Goal: Check status: Check status

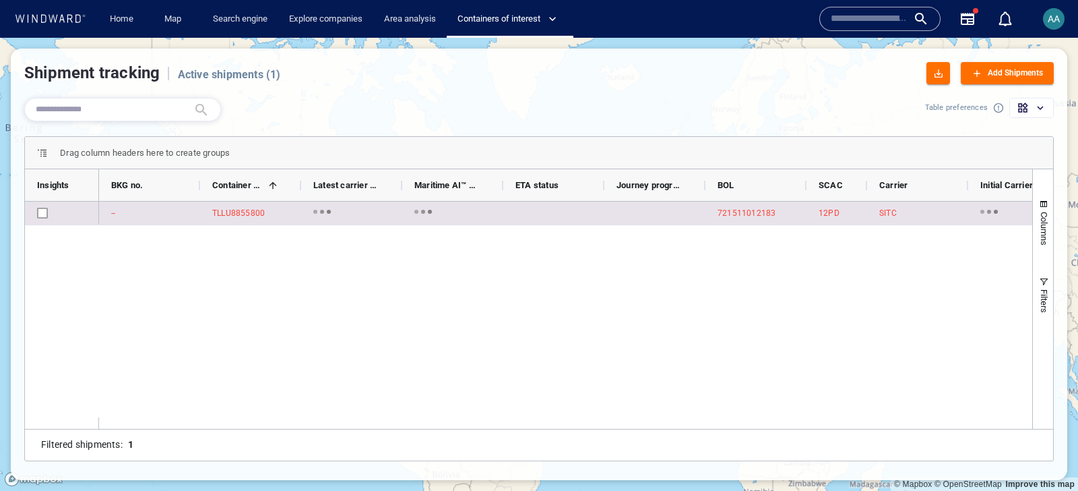
click at [745, 210] on div "721511012183" at bounding box center [747, 213] width 58 height 12
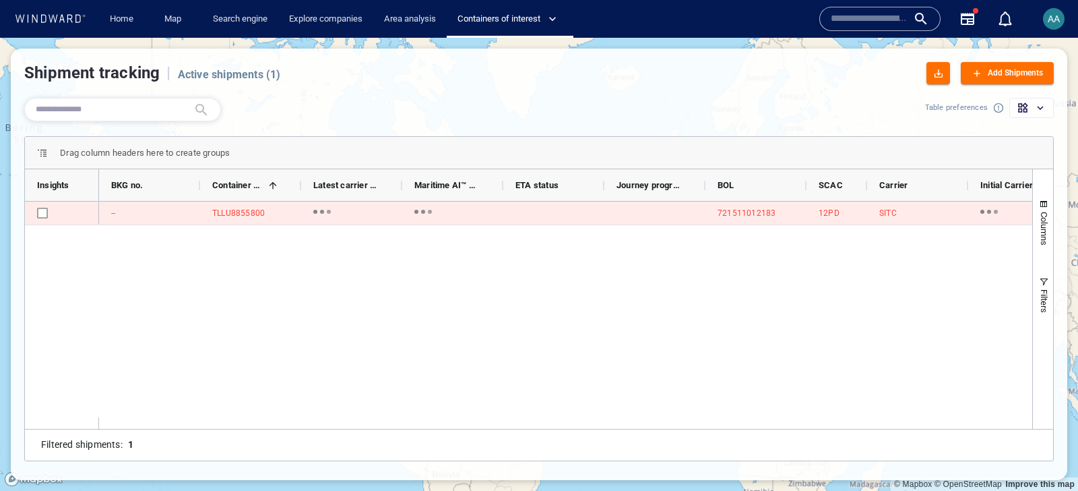
click at [1002, 69] on div "Add Shipments" at bounding box center [1015, 73] width 61 height 20
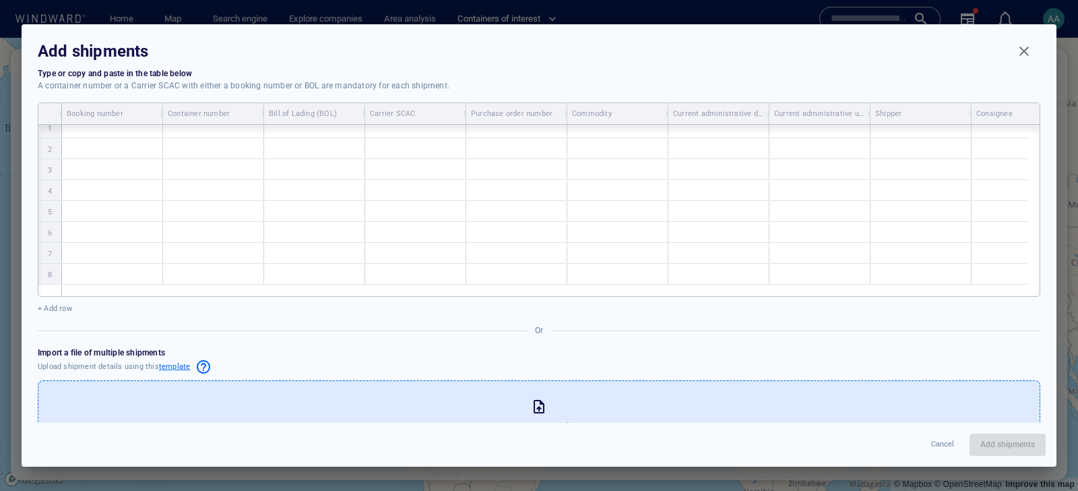
scroll to position [57, 0]
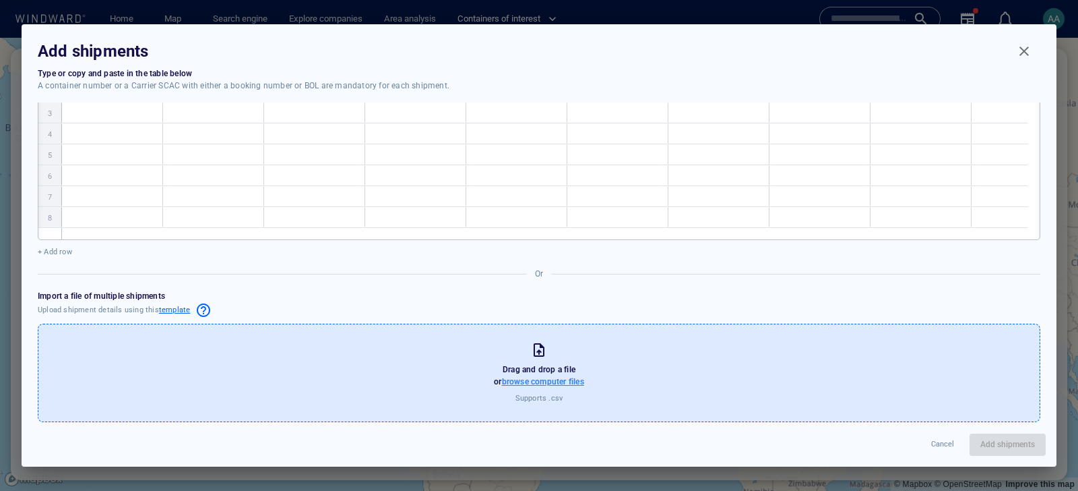
click at [555, 380] on span "browse computer files" at bounding box center [543, 381] width 82 height 9
click at [0, 0] on input "browse computer files" at bounding box center [0, 0] width 0 height 0
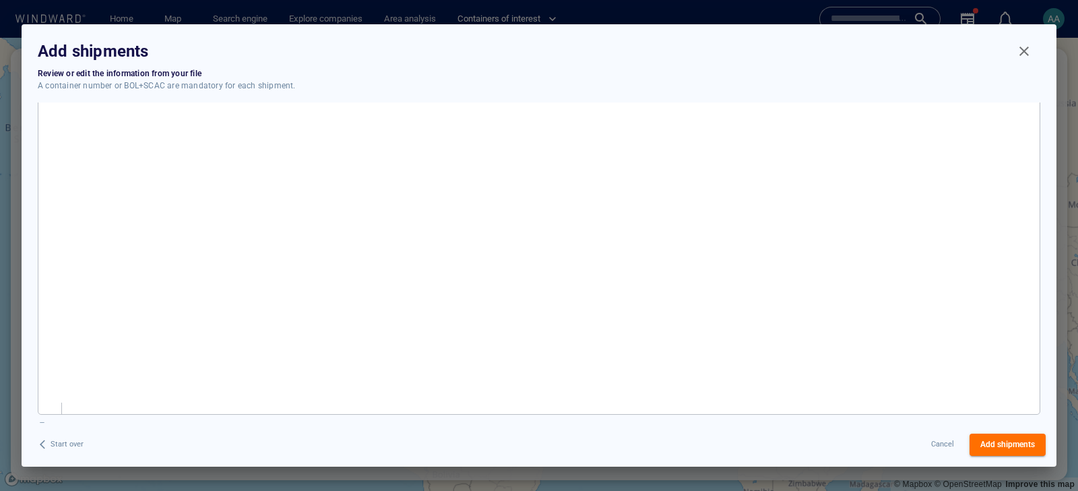
scroll to position [0, 0]
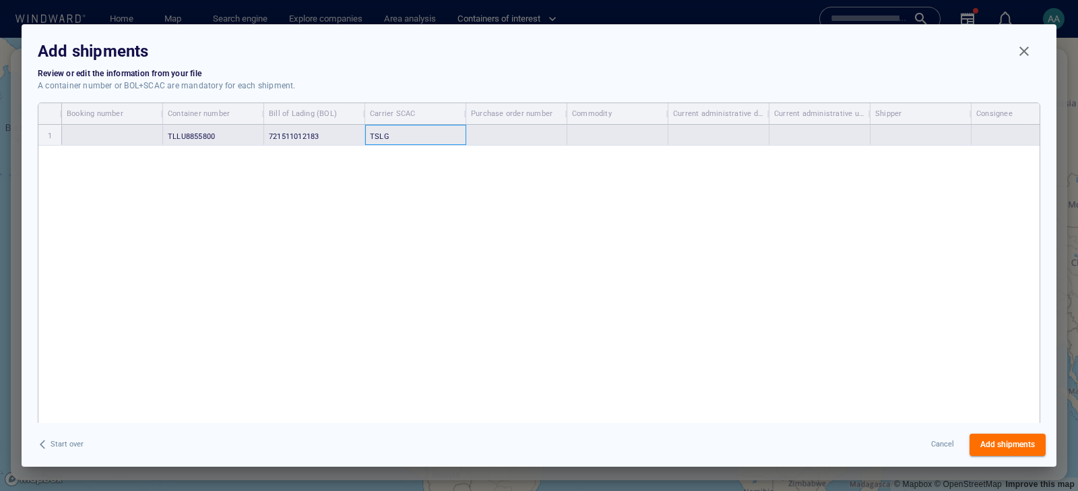
click at [444, 133] on div "TSLG" at bounding box center [415, 135] width 101 height 20
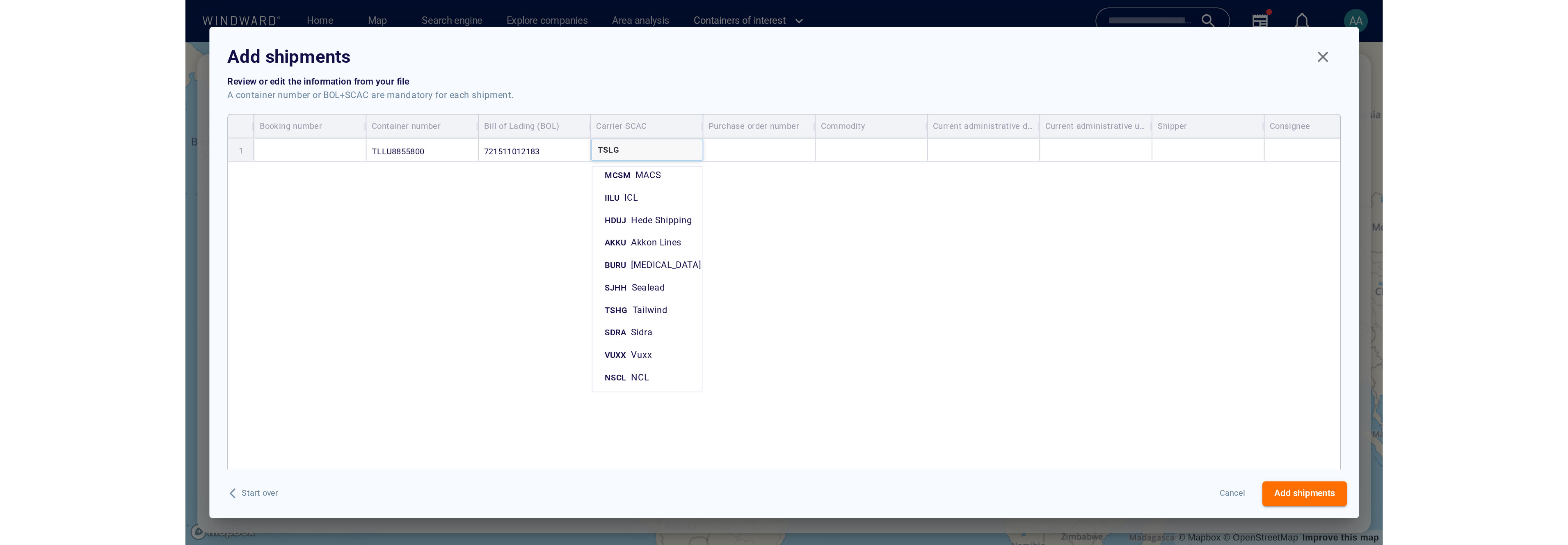
scroll to position [1376, 0]
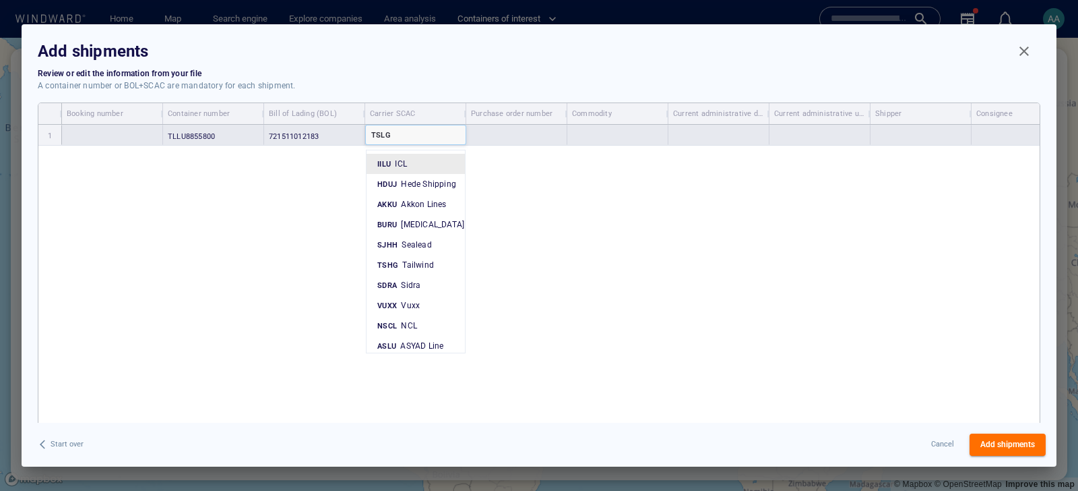
click at [400, 138] on div "TSLG" at bounding box center [416, 134] width 100 height 18
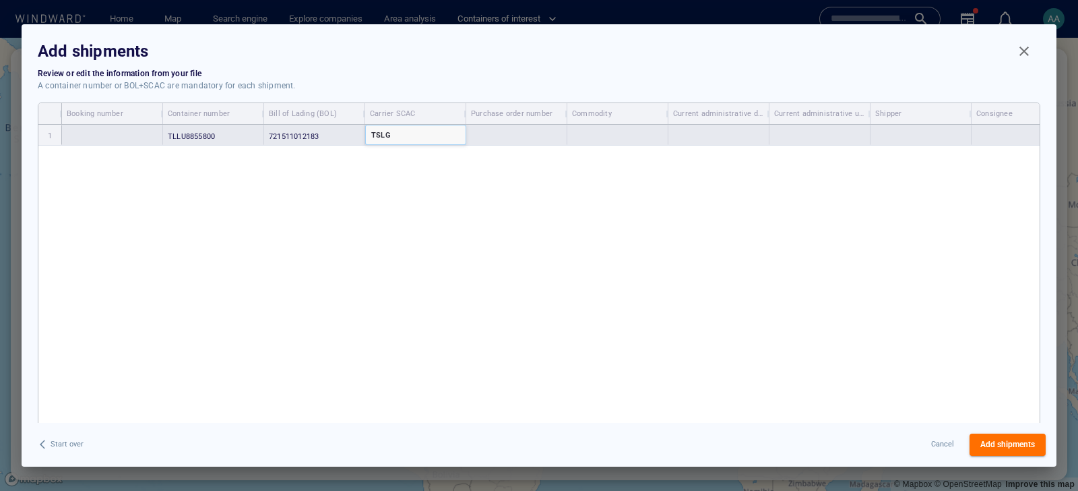
click at [400, 138] on div "TSLG" at bounding box center [416, 134] width 100 height 18
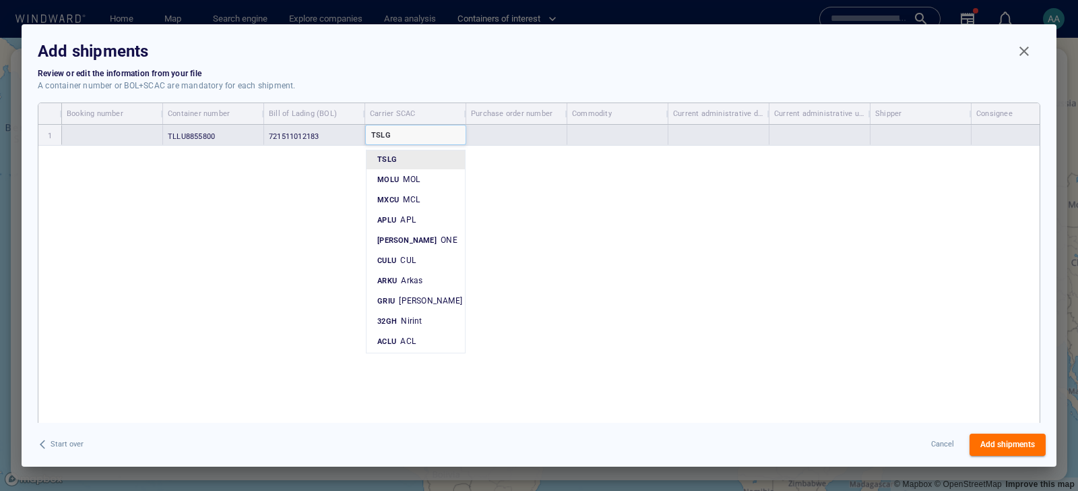
click at [400, 138] on div "TSLG" at bounding box center [416, 134] width 100 height 18
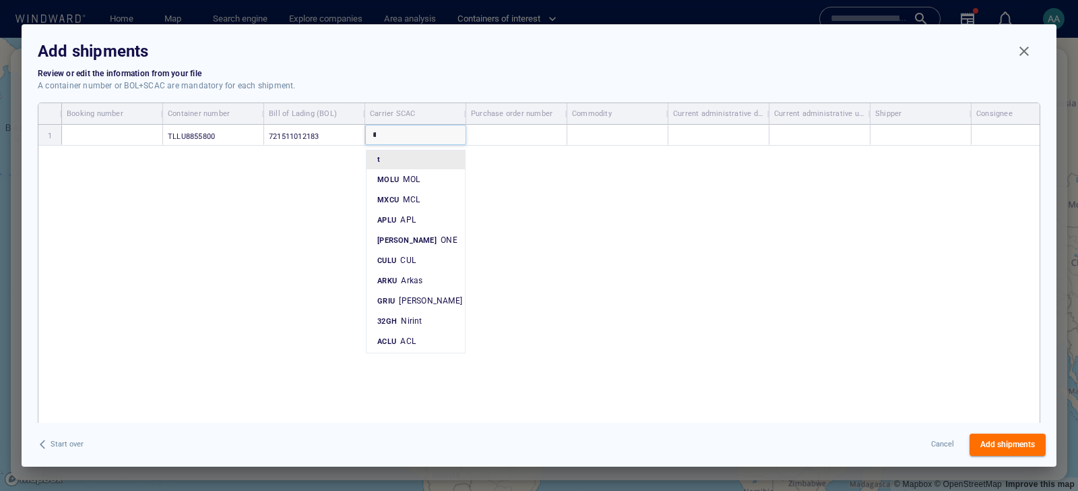
type input "**"
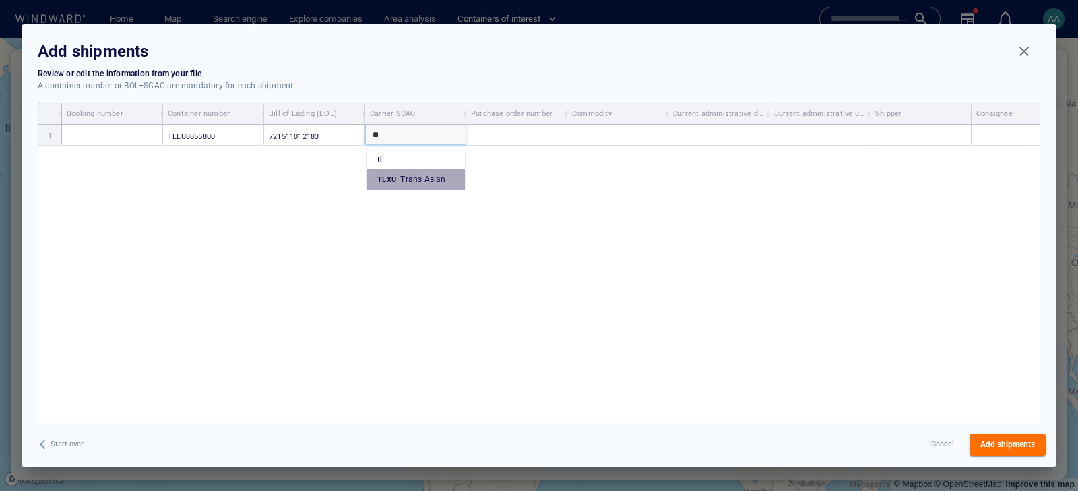
click at [420, 175] on span "Trans Asian" at bounding box center [422, 179] width 45 height 9
click at [1007, 443] on span "Add shipments" at bounding box center [1008, 444] width 55 height 14
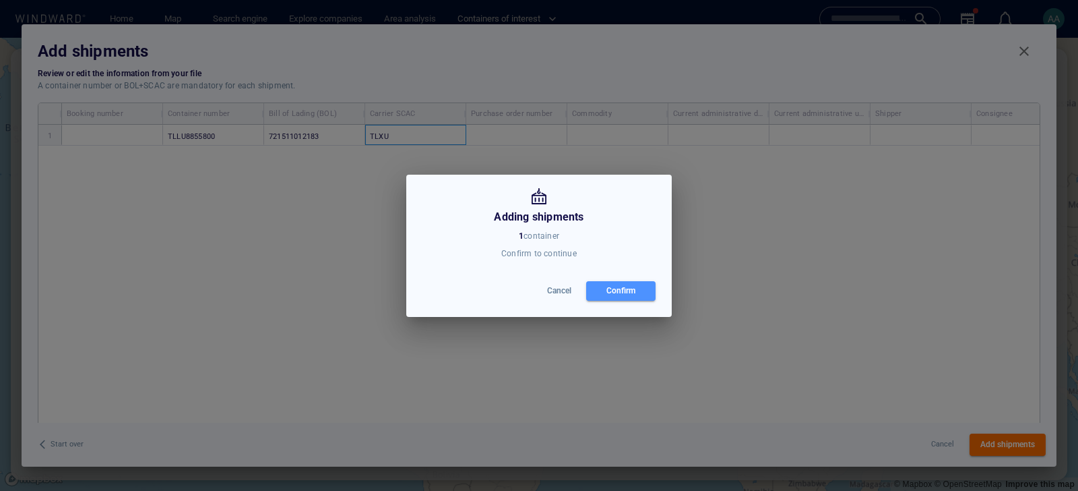
click at [632, 293] on div "Confirm" at bounding box center [621, 291] width 34 height 20
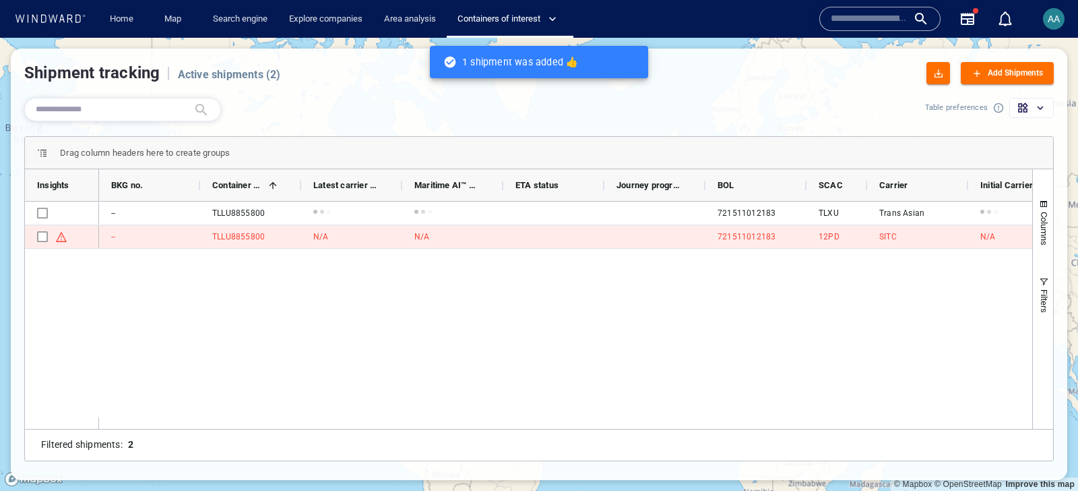
click at [342, 95] on div at bounding box center [472, 109] width 907 height 34
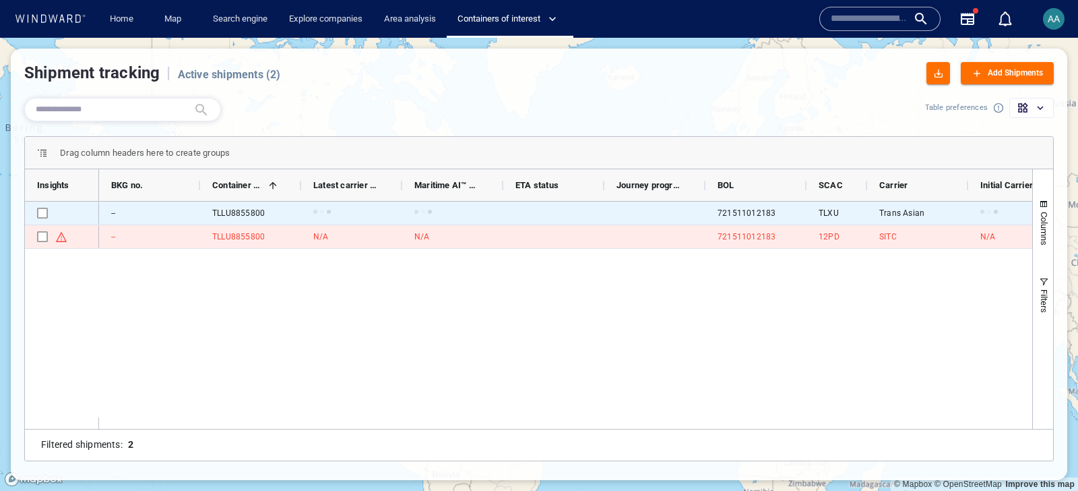
click at [235, 214] on div "TLLU8855800" at bounding box center [238, 213] width 53 height 12
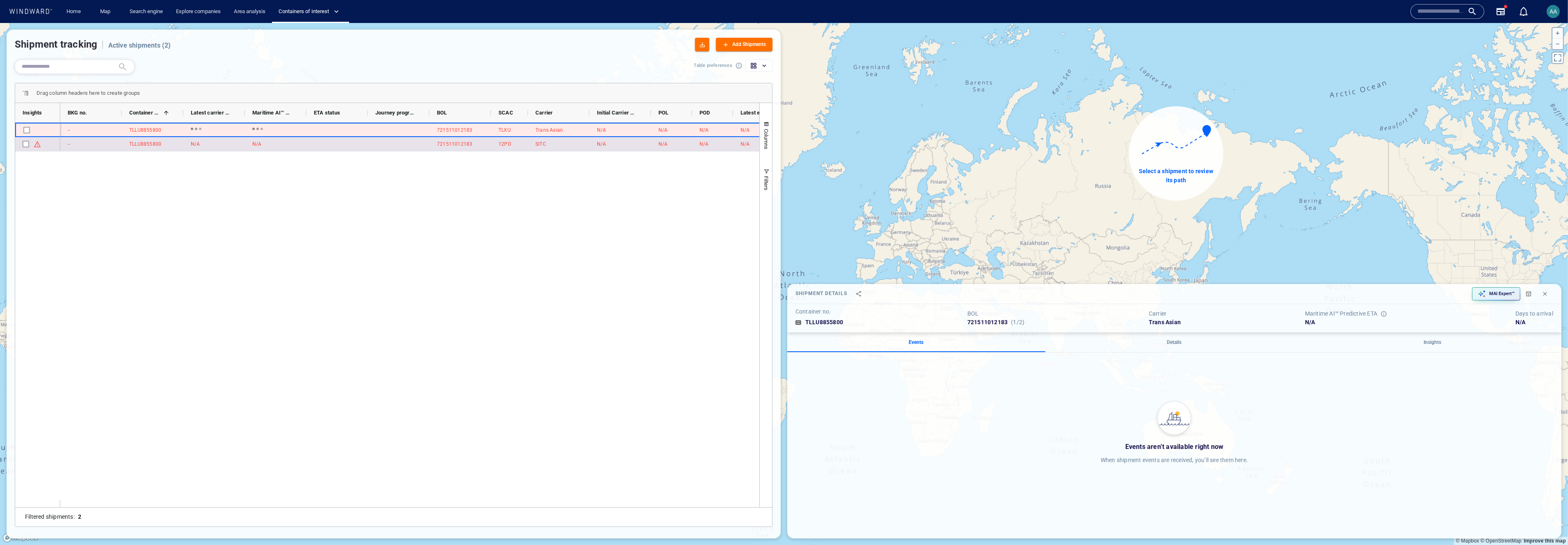
click at [243, 147] on div "N/A" at bounding box center [214, 144] width 61 height 14
click at [90, 69] on input "text" at bounding box center [68, 66] width 93 height 11
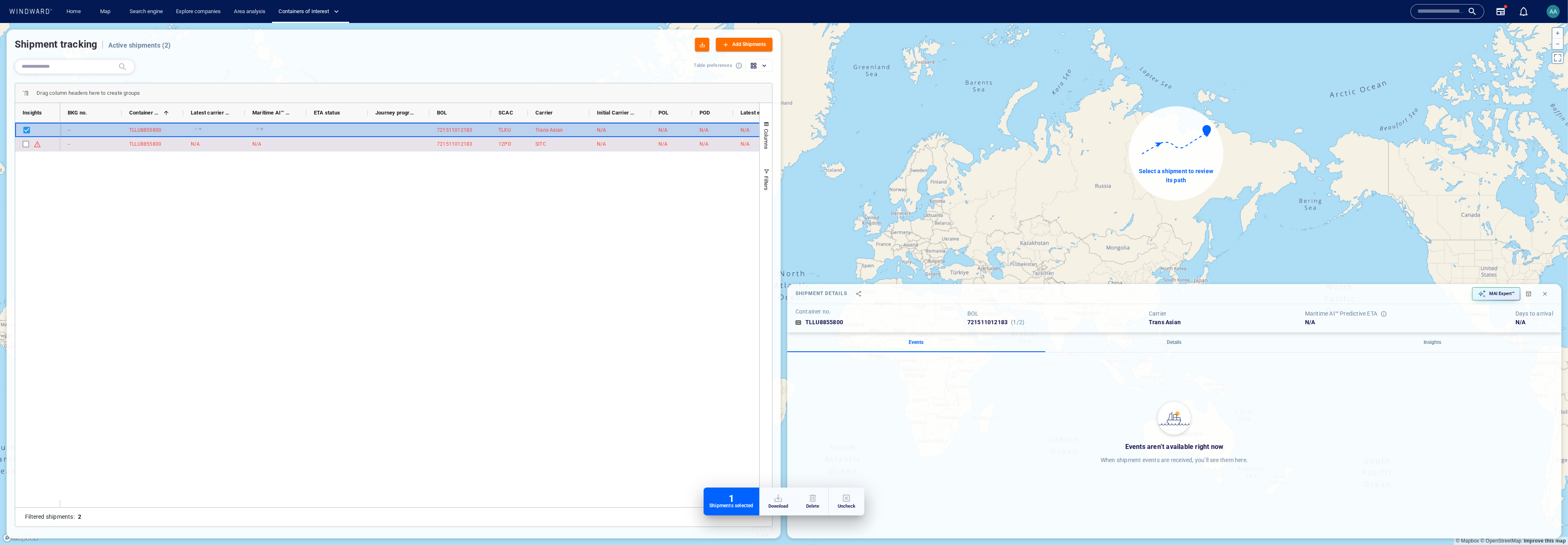
click at [30, 144] on div "Press SPACE to select this row." at bounding box center [32, 144] width 18 height 15
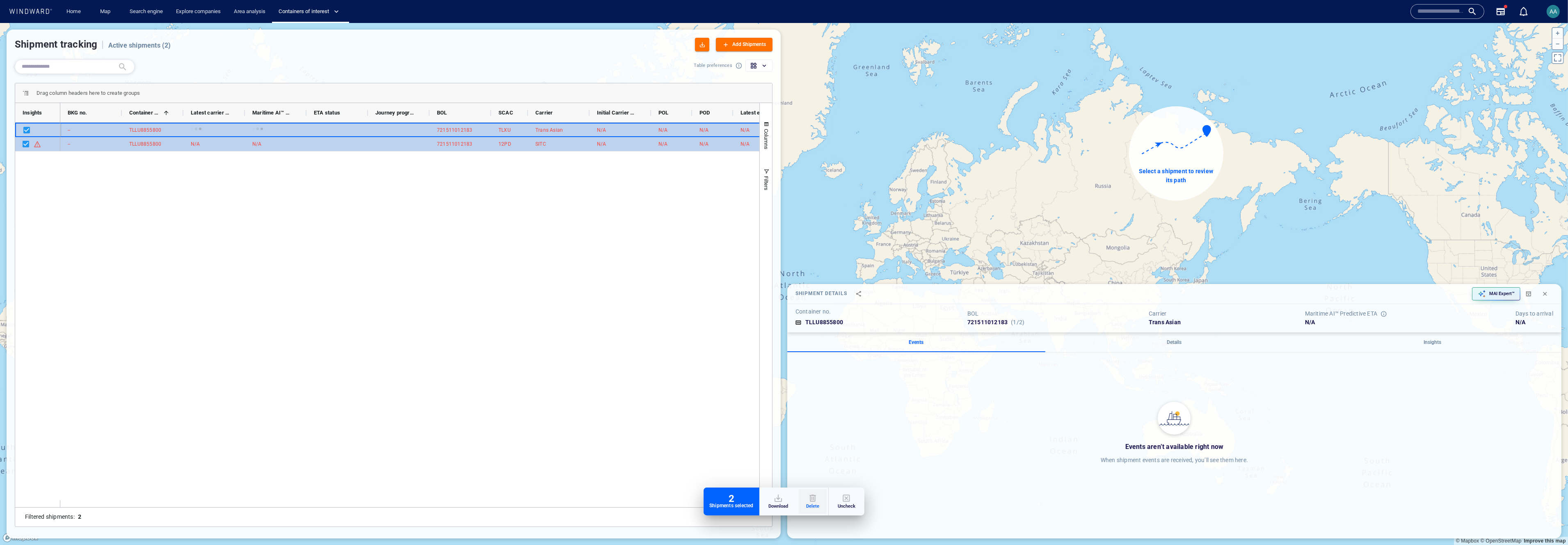
click at [656, 298] on p "Delete" at bounding box center [813, 506] width 13 height 7
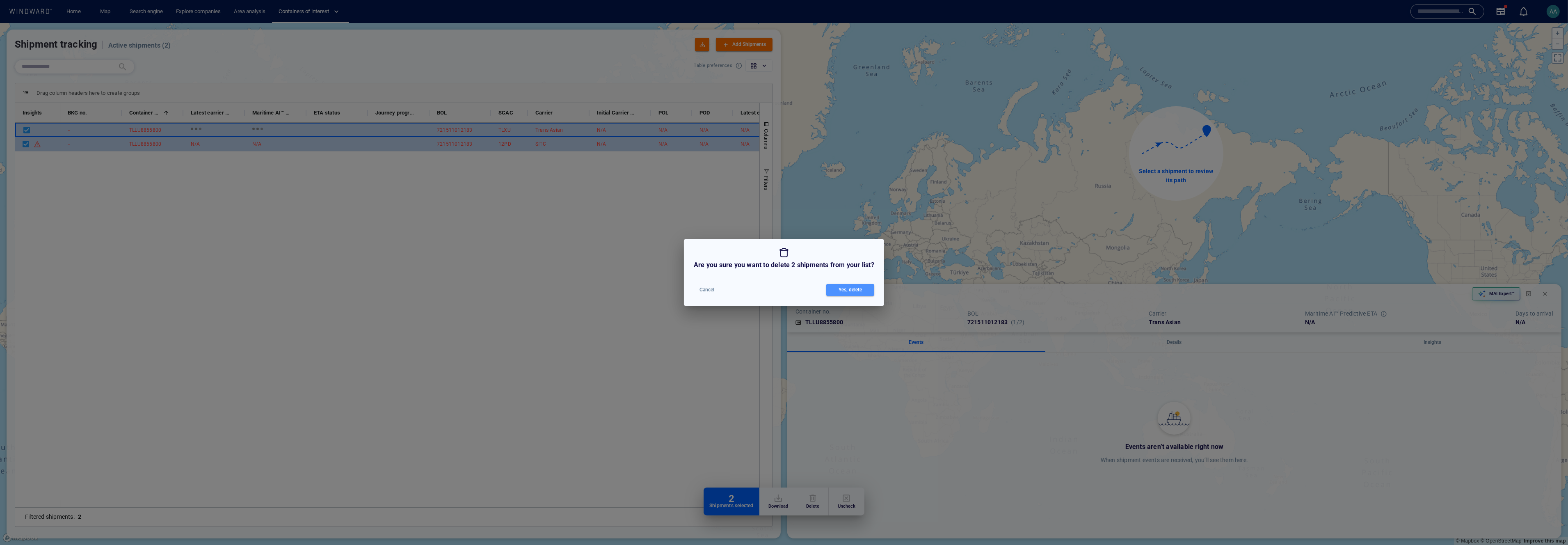
click at [656, 294] on div "Yes, delete" at bounding box center [850, 290] width 27 height 12
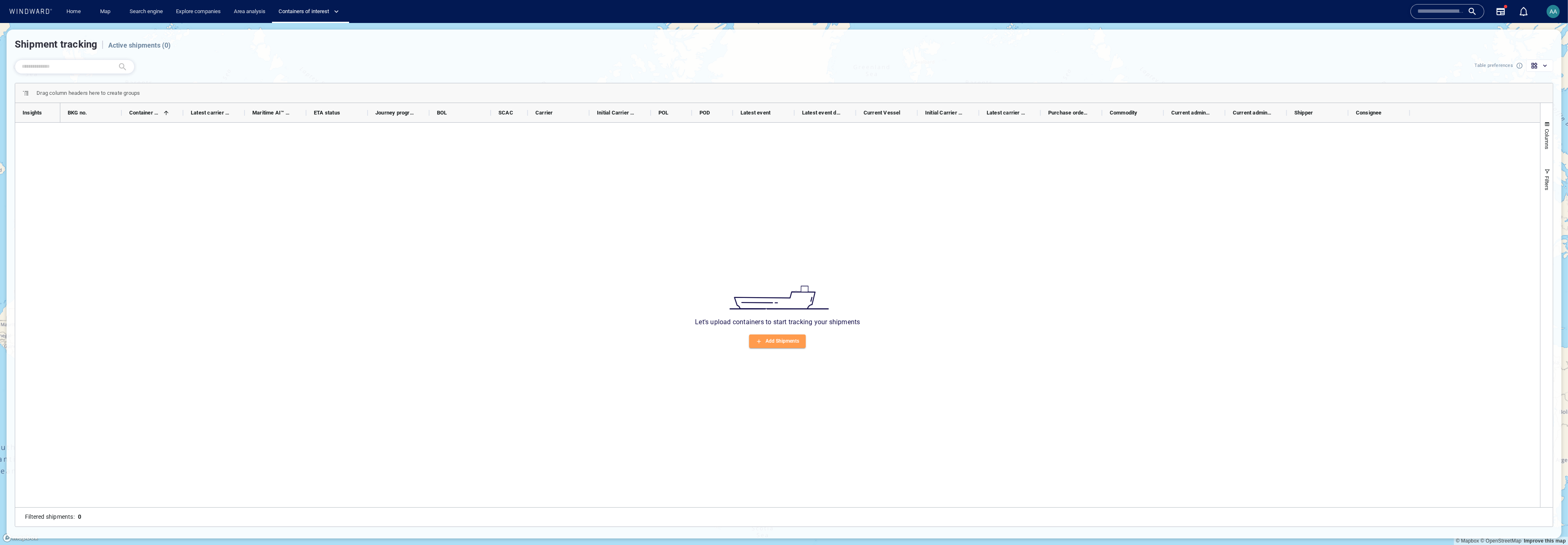
click at [656, 298] on div "Add Shipments" at bounding box center [782, 342] width 37 height 12
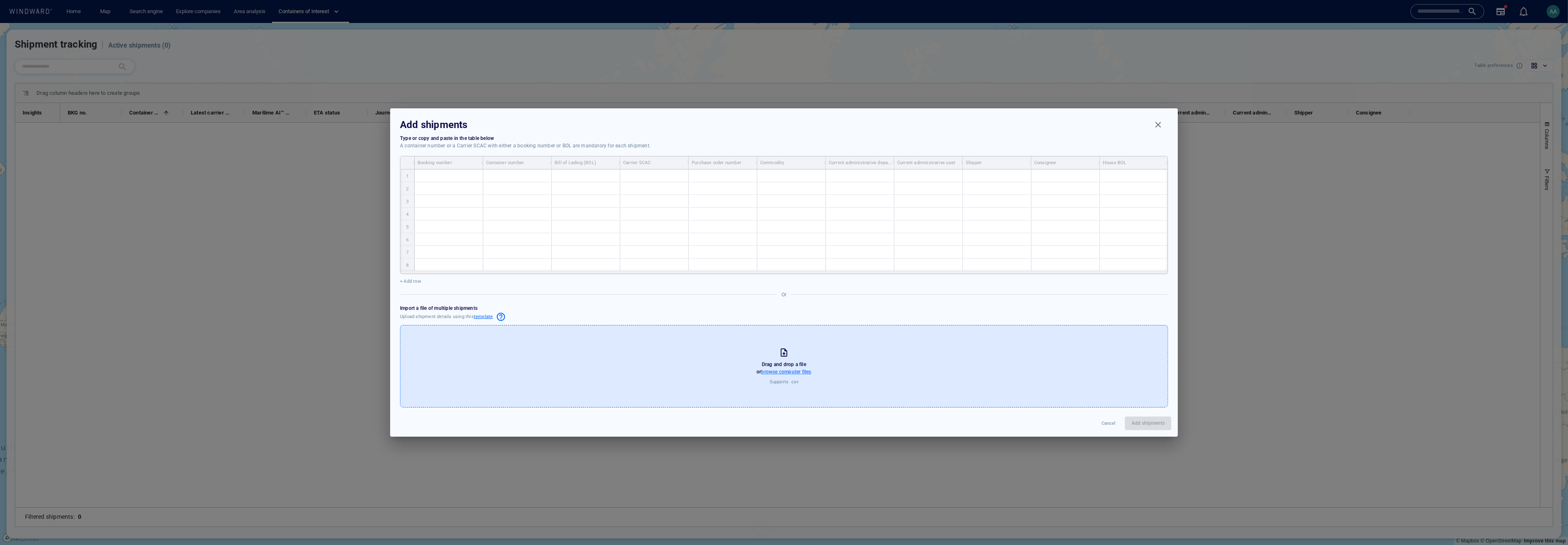
click at [656, 298] on span "browse computer files" at bounding box center [786, 371] width 50 height 5
click at [0, 0] on input "browse computer files" at bounding box center [0, 0] width 0 height 0
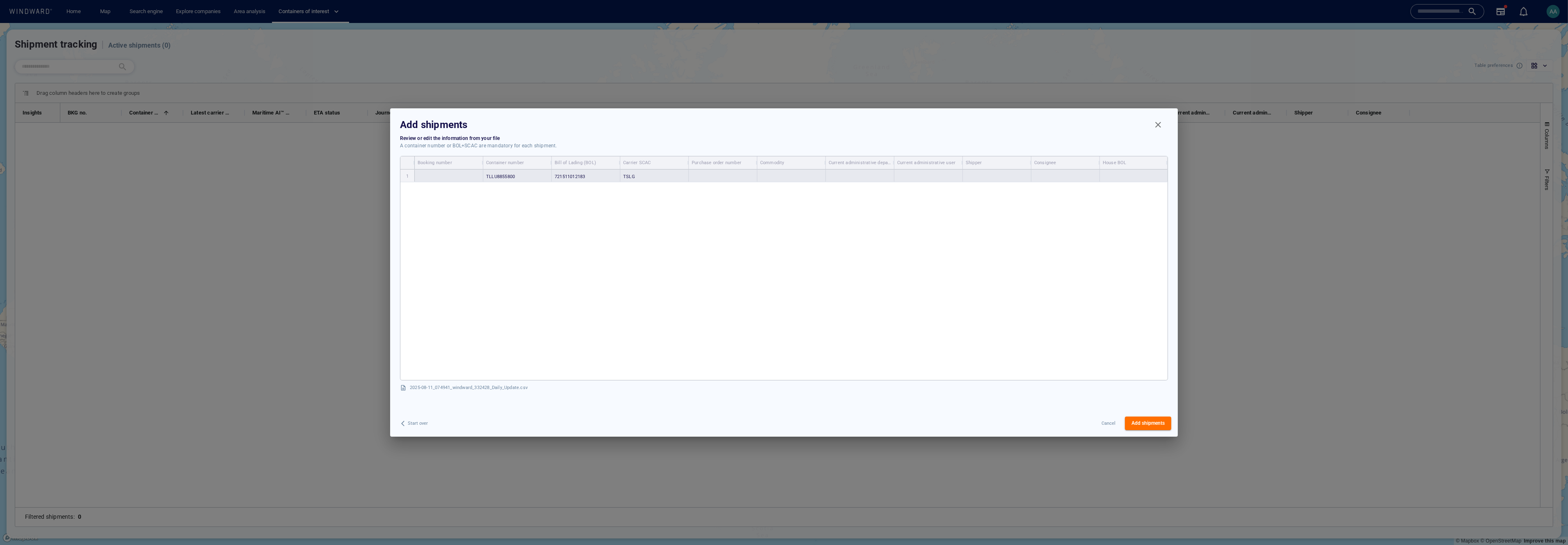
click at [631, 177] on span "TSLG" at bounding box center [629, 177] width 12 height 5
click at [637, 175] on div "TSLG" at bounding box center [654, 175] width 68 height 11
click at [638, 175] on div "TSLG" at bounding box center [654, 175] width 68 height 11
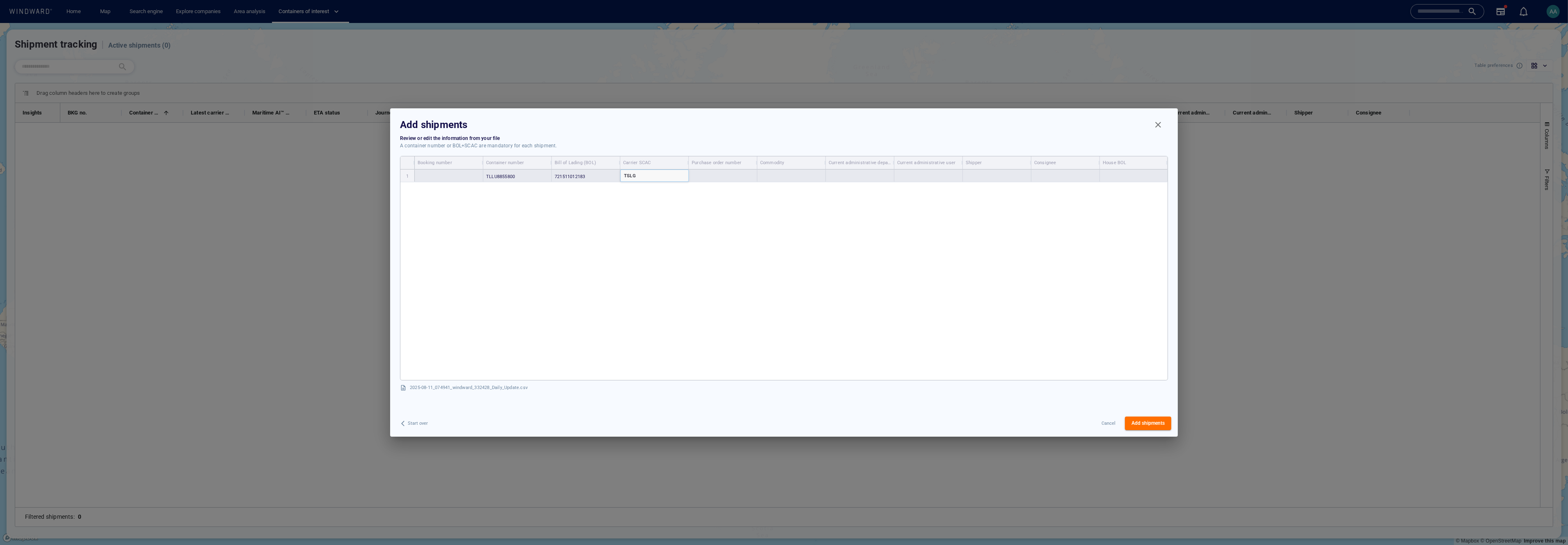
click at [638, 175] on div "TSLG" at bounding box center [654, 175] width 68 height 11
type input "****"
click at [637, 191] on span "TSTU" at bounding box center [635, 191] width 15 height 7
click at [656, 298] on span "Add shipments" at bounding box center [1148, 423] width 33 height 9
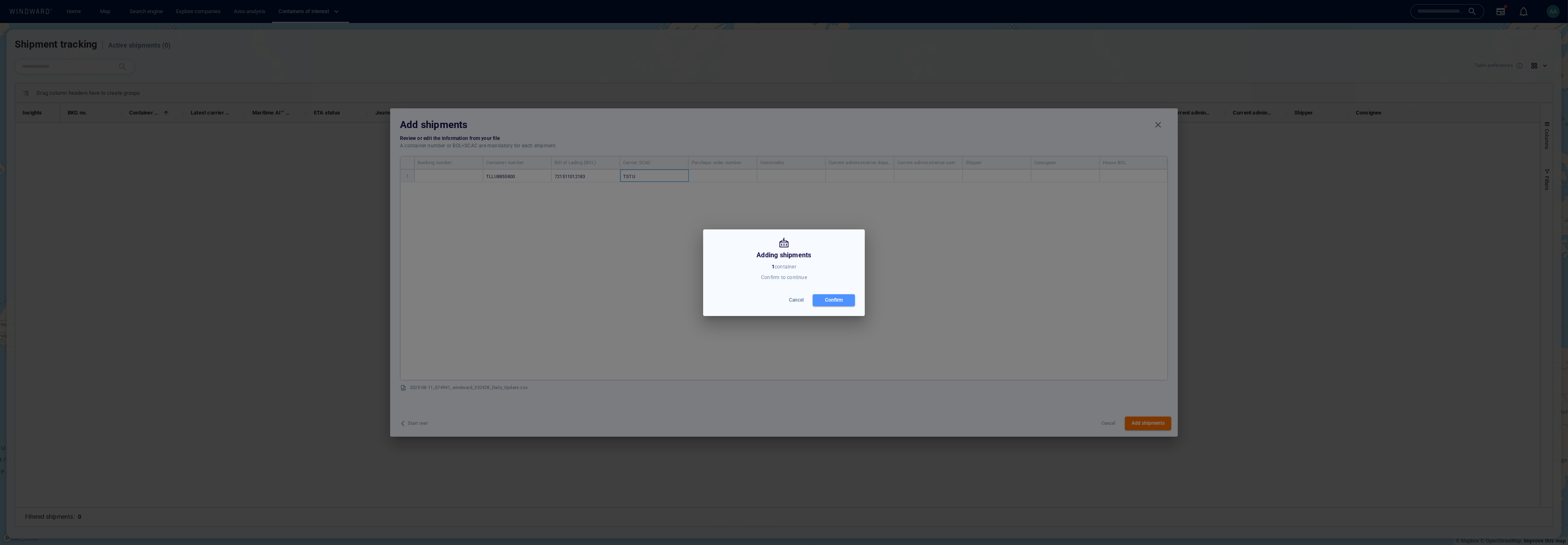
click at [656, 298] on div "Confirm" at bounding box center [834, 300] width 21 height 12
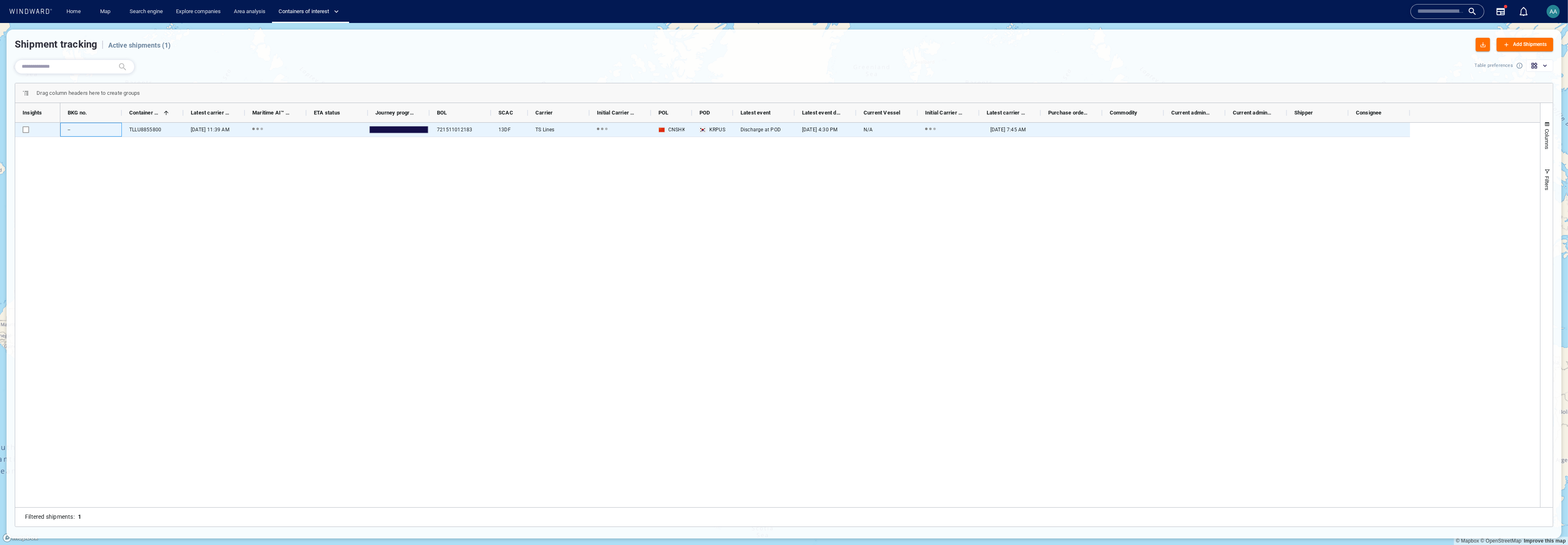
click at [120, 130] on div "--" at bounding box center [91, 130] width 61 height 14
click at [135, 130] on div "TLLU8855800" at bounding box center [145, 130] width 32 height 7
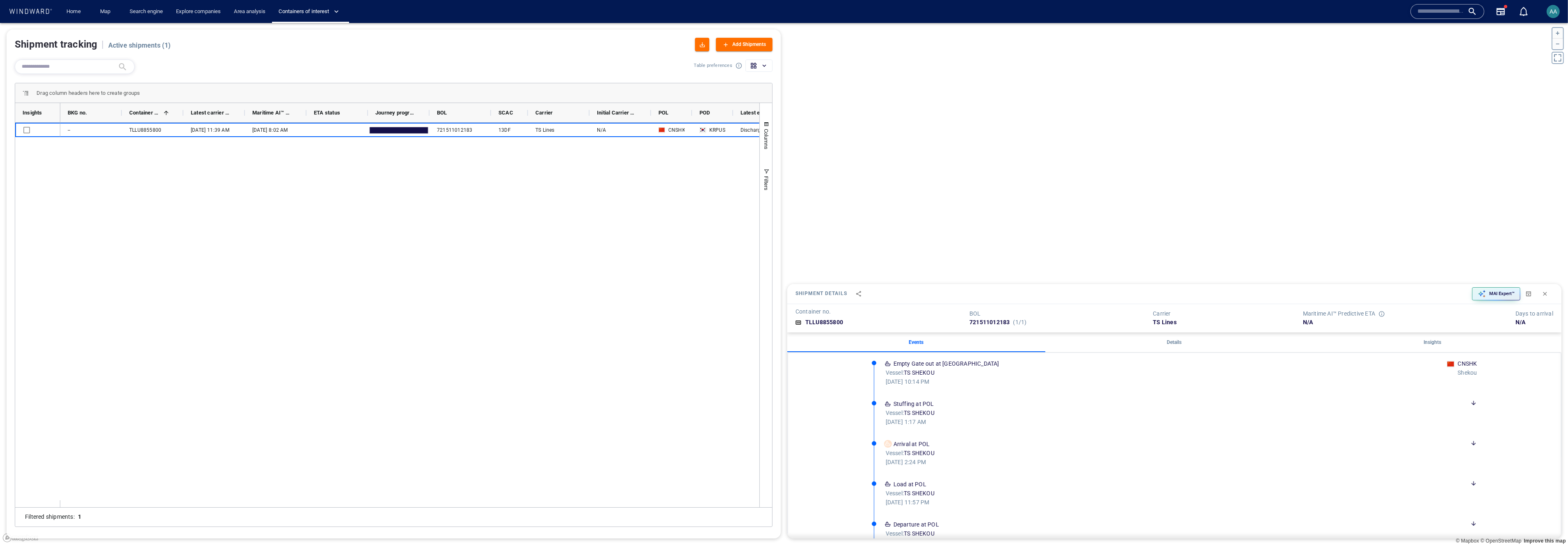
drag, startPoint x: 1071, startPoint y: 223, endPoint x: 1101, endPoint y: 142, distance: 86.4
click at [656, 142] on canvas "Map" at bounding box center [784, 284] width 1568 height 522
click at [656, 46] on div "Add Shipments" at bounding box center [749, 44] width 37 height 12
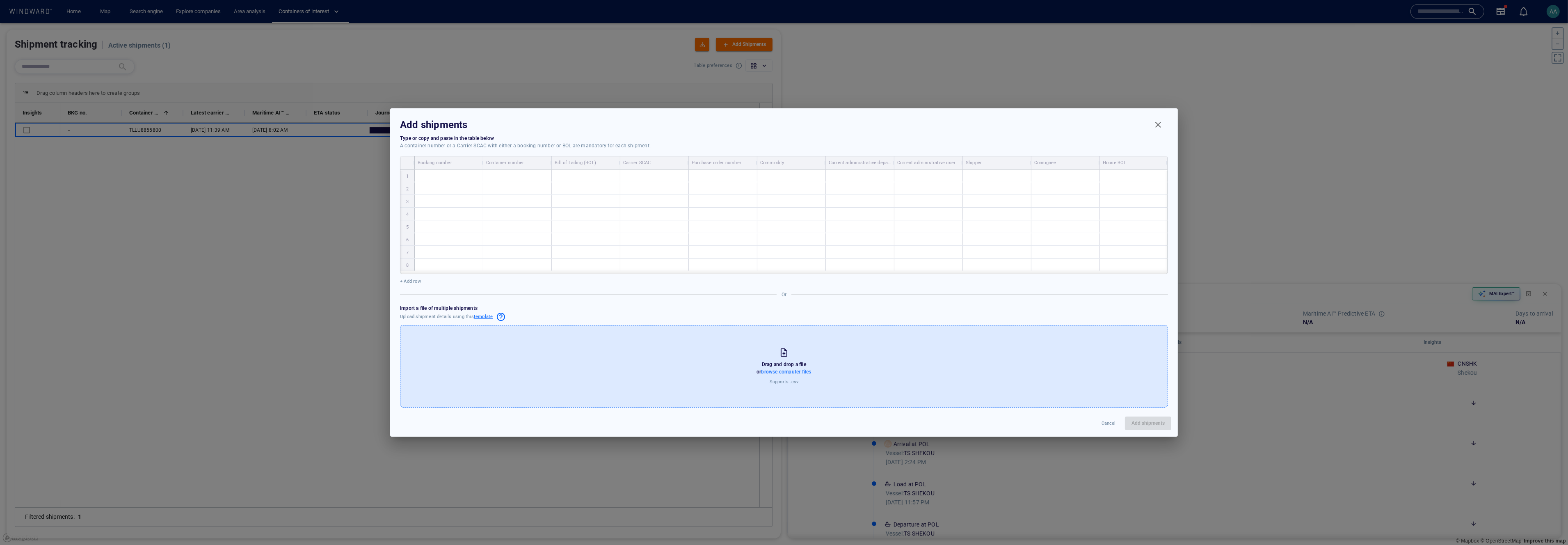
click at [656, 298] on span "browse computer files" at bounding box center [786, 371] width 50 height 5
click at [0, 0] on input "browse computer files" at bounding box center [0, 0] width 0 height 0
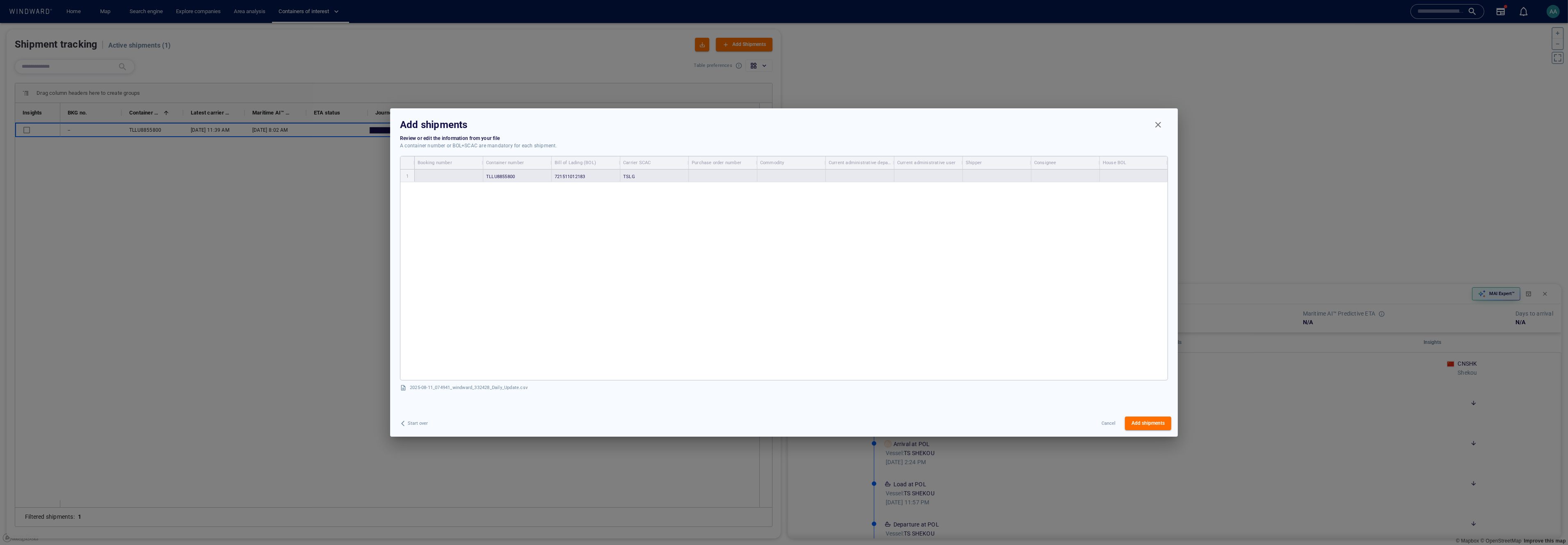
click at [637, 175] on div "TSLG" at bounding box center [654, 175] width 69 height 12
click at [637, 175] on div "TSLG" at bounding box center [654, 175] width 68 height 11
click at [639, 175] on input "text" at bounding box center [639, 175] width 1 height 5
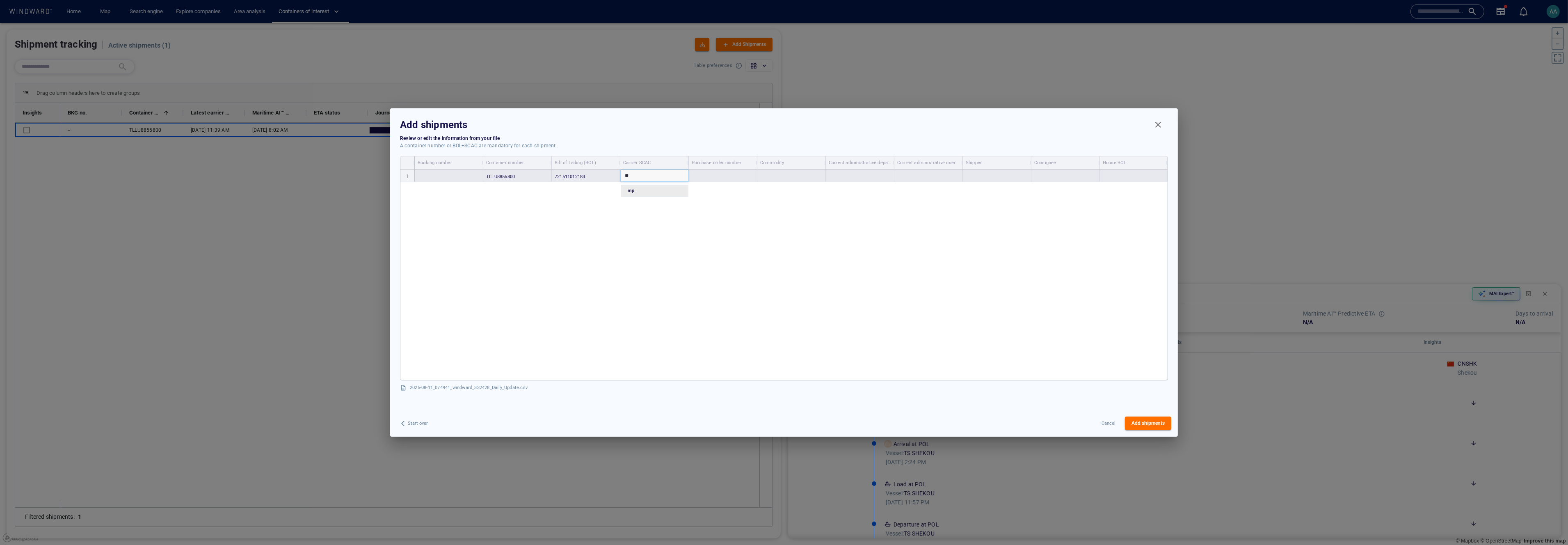
type input "*"
type input "**"
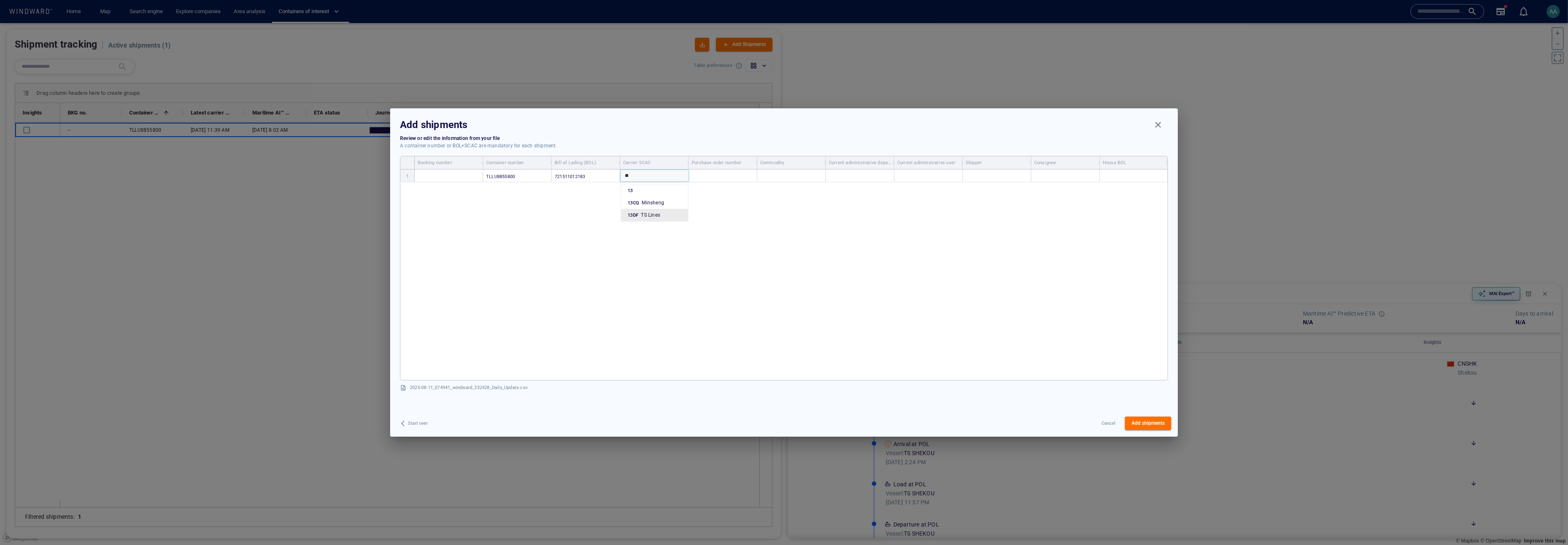
click at [656, 217] on span "TS Lines" at bounding box center [651, 214] width 19 height 5
click at [656, 195] on div "TLLU8855800 721511012183 13DF" at bounding box center [791, 275] width 753 height 211
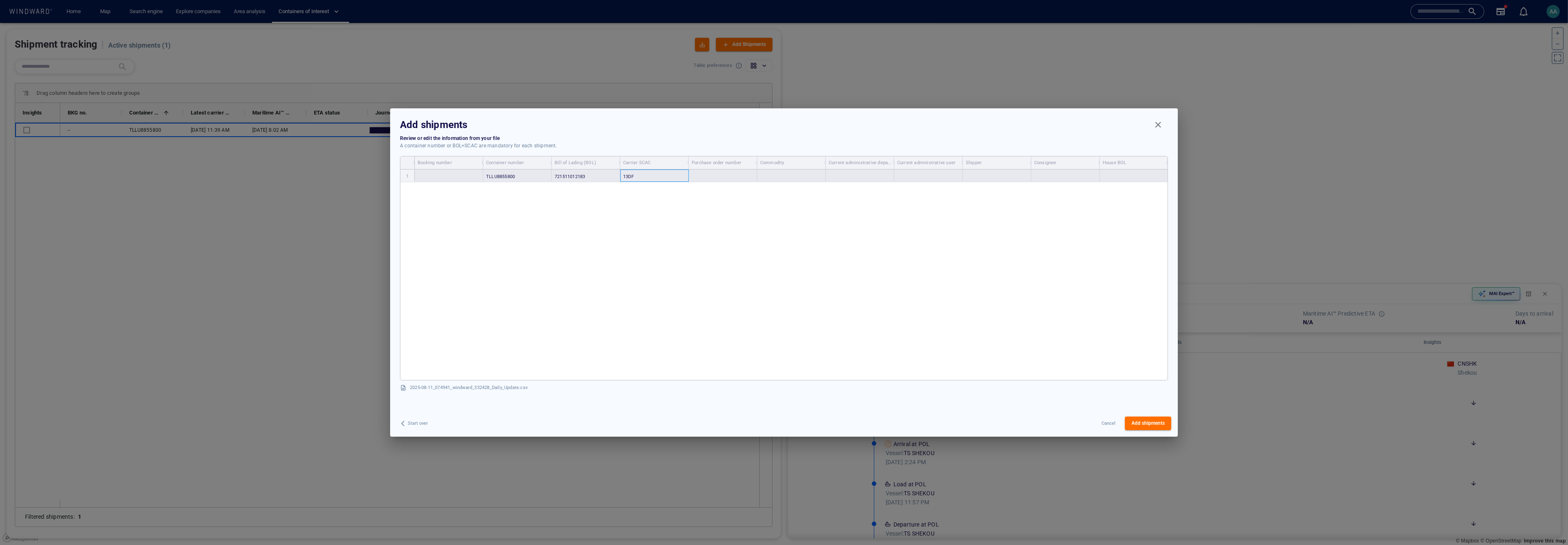
click at [656, 174] on div "13DF" at bounding box center [654, 175] width 69 height 12
click at [654, 175] on div "13DF" at bounding box center [654, 175] width 69 height 12
click at [653, 177] on div "13DF" at bounding box center [654, 175] width 69 height 12
click at [653, 177] on span "TS Lines" at bounding box center [647, 175] width 19 height 5
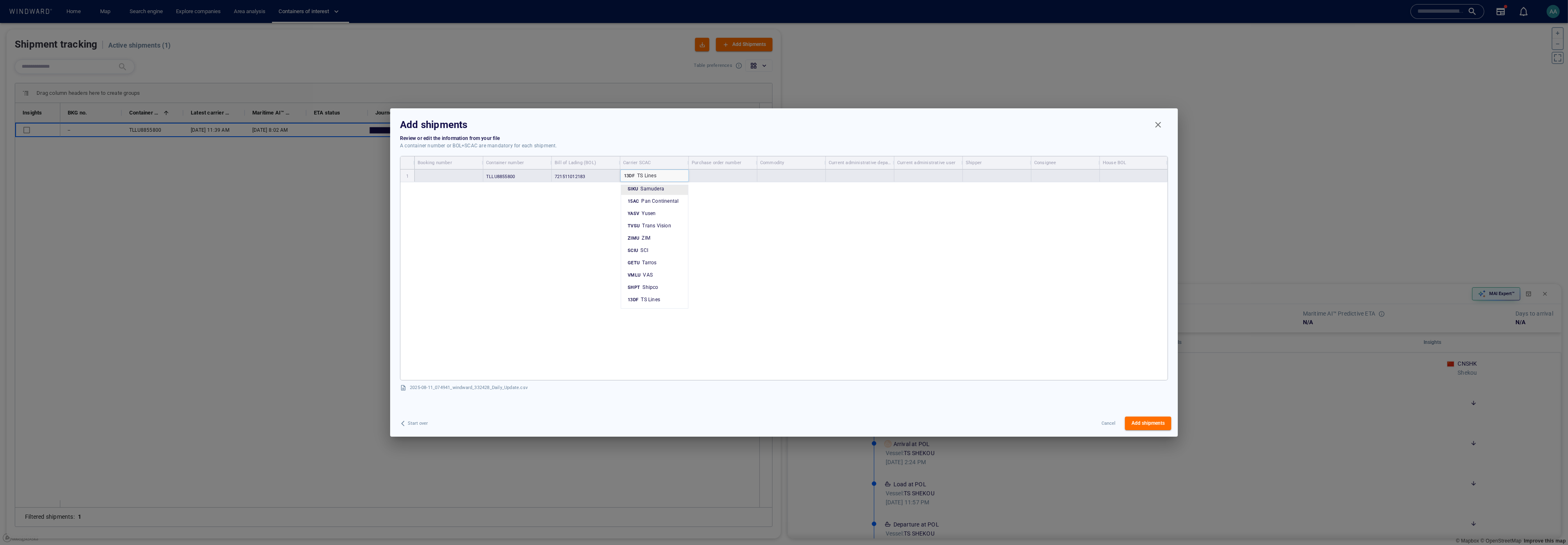
click at [656, 177] on div "13DF TS Lines" at bounding box center [654, 175] width 68 height 11
type input "*"
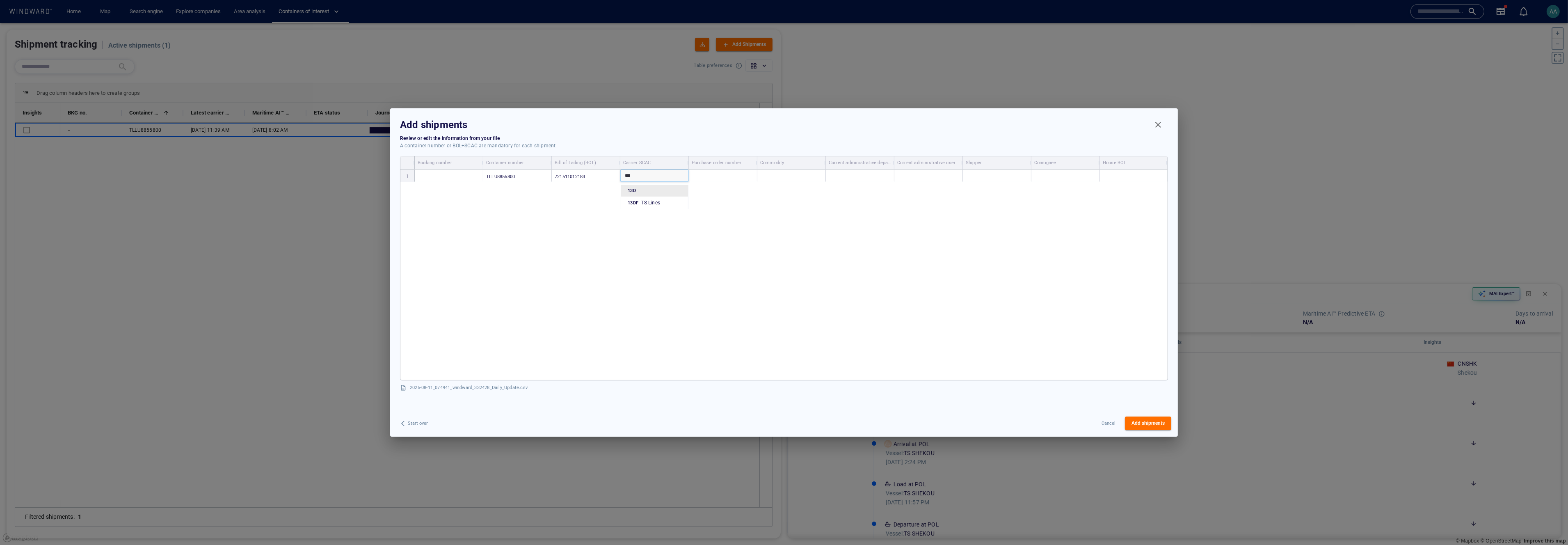
type input "****"
